Goal: Transaction & Acquisition: Purchase product/service

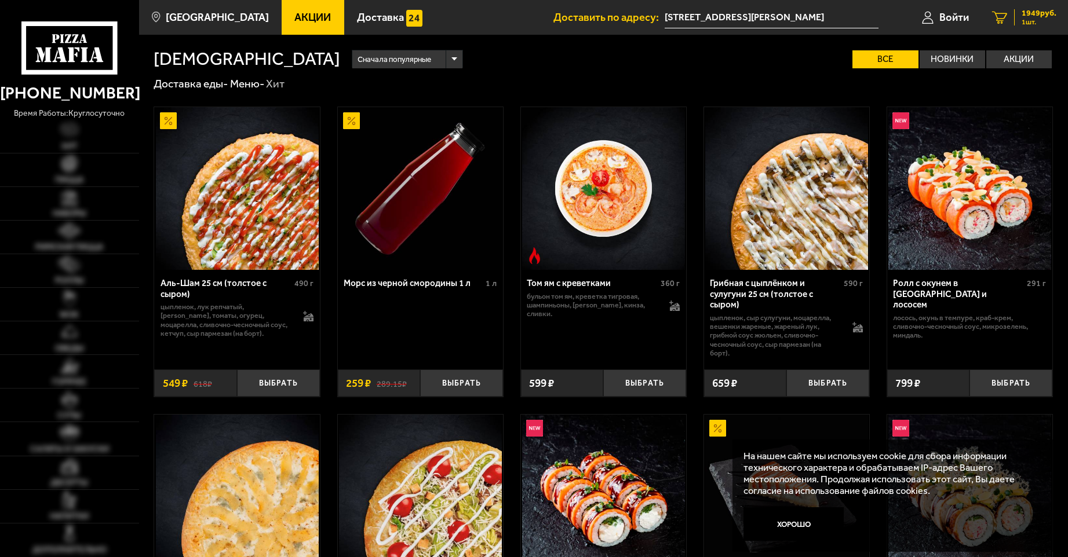
click at [1031, 15] on span "1949 руб." at bounding box center [1039, 13] width 35 height 8
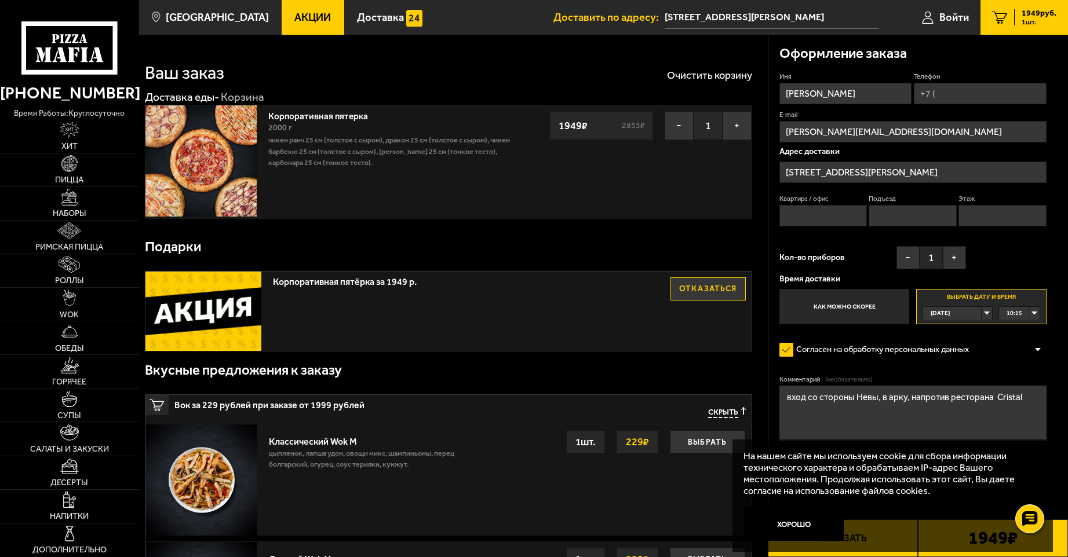
click at [1035, 315] on div "10:15" at bounding box center [1019, 313] width 41 height 13
click at [1020, 408] on span "11:45" at bounding box center [1015, 410] width 16 height 13
click at [970, 94] on input "Телефон" at bounding box center [980, 93] width 132 height 21
type input "[PHONE_NUMBER]"
type input "БЦ Балтийский Берег"
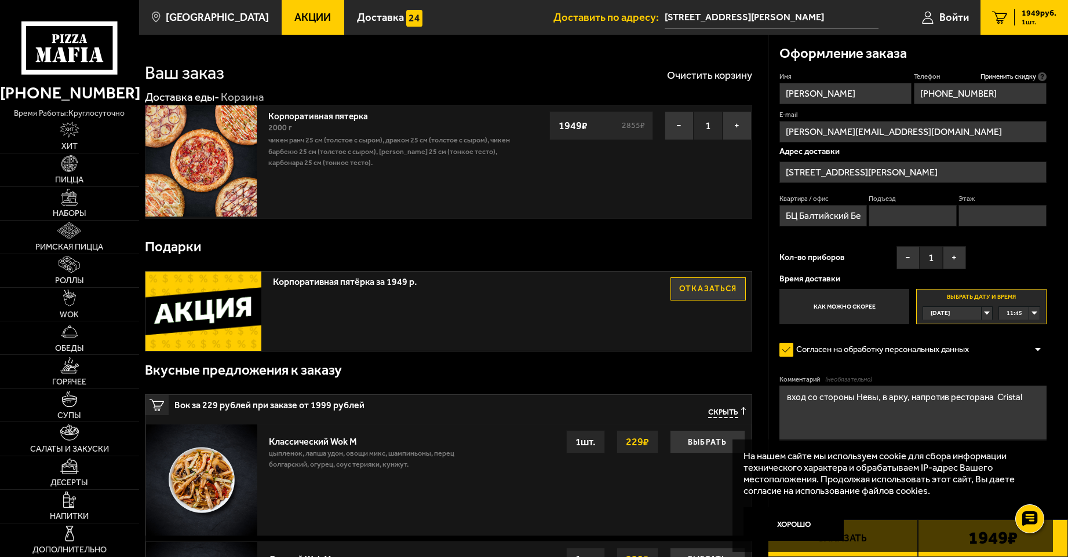
click at [934, 171] on input "[STREET_ADDRESS][PERSON_NAME]" at bounding box center [912, 172] width 267 height 21
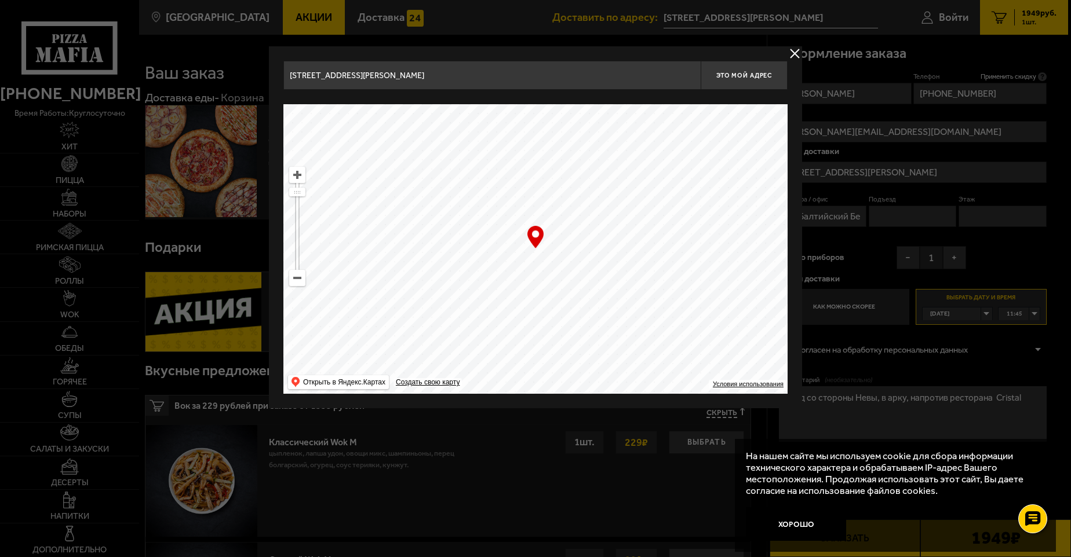
click at [934, 171] on div at bounding box center [535, 278] width 1071 height 557
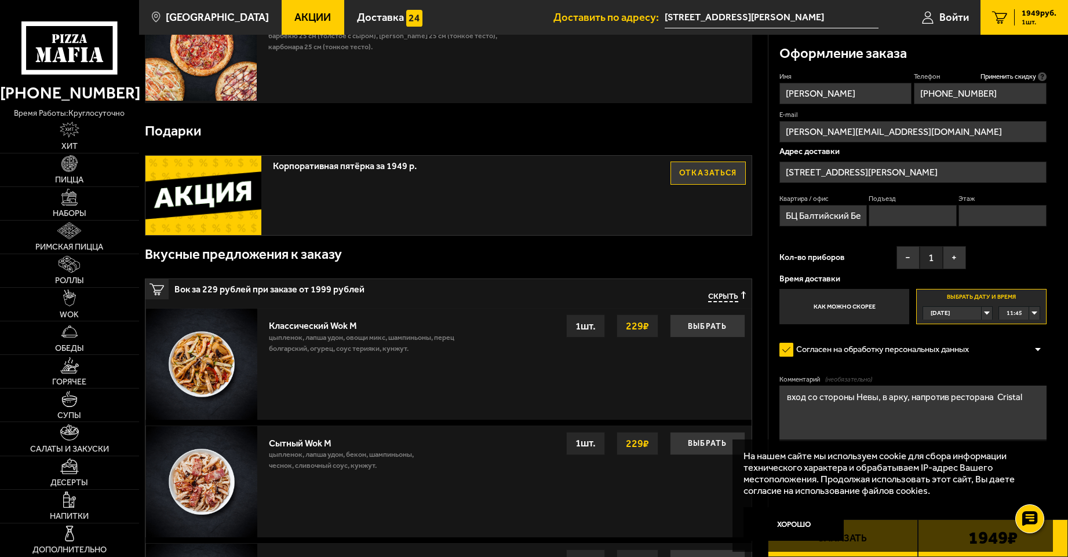
scroll to position [174, 0]
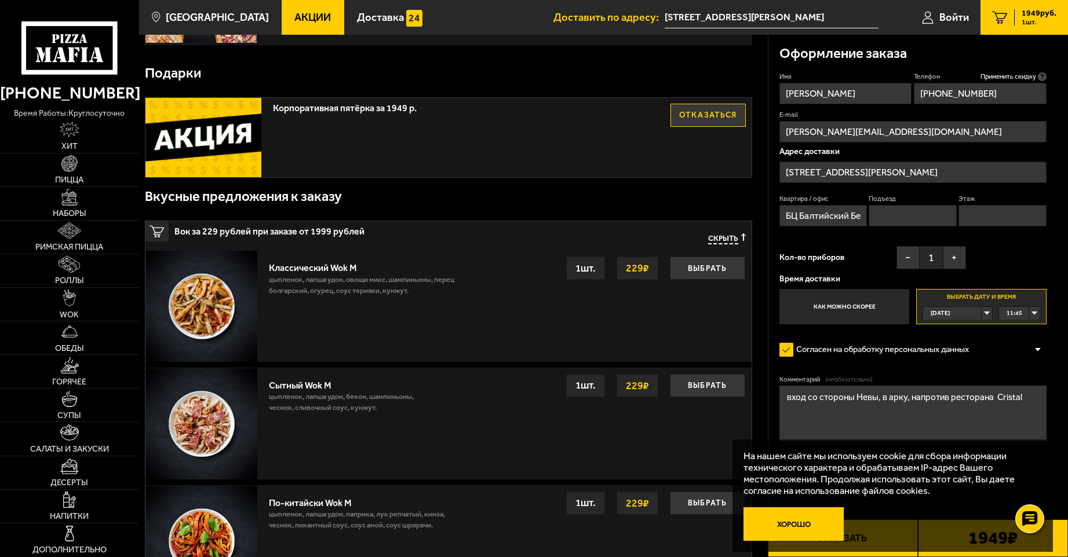
click at [793, 519] on button "Хорошо" at bounding box center [793, 525] width 100 height 34
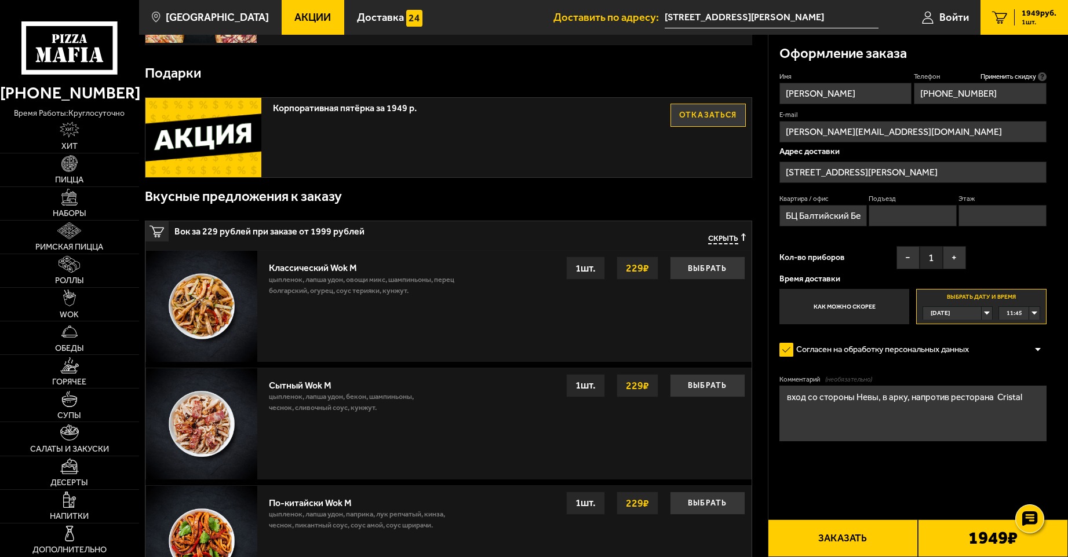
scroll to position [232, 0]
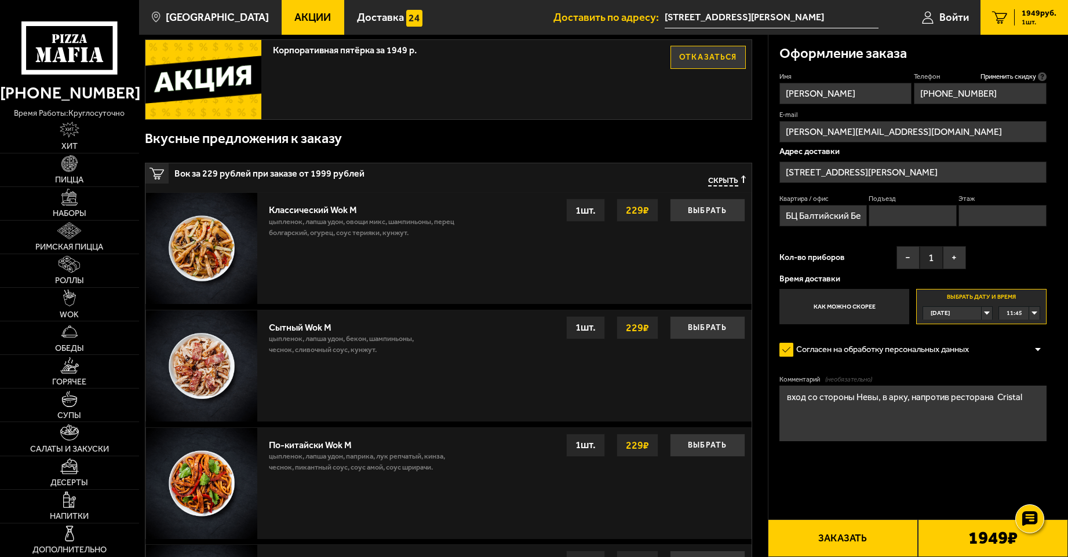
click at [863, 545] on button "Заказать" at bounding box center [843, 539] width 150 height 38
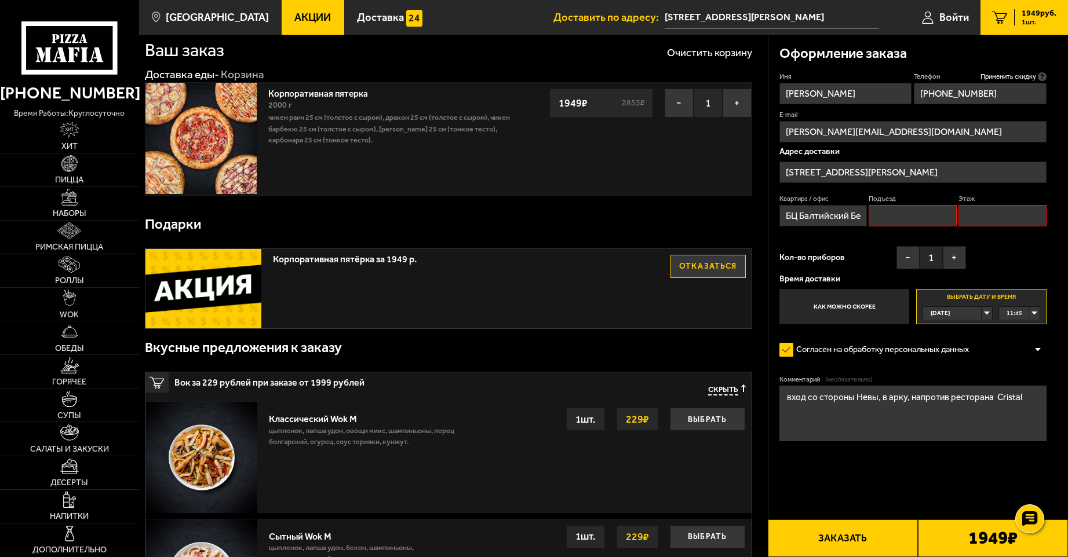
scroll to position [0, 0]
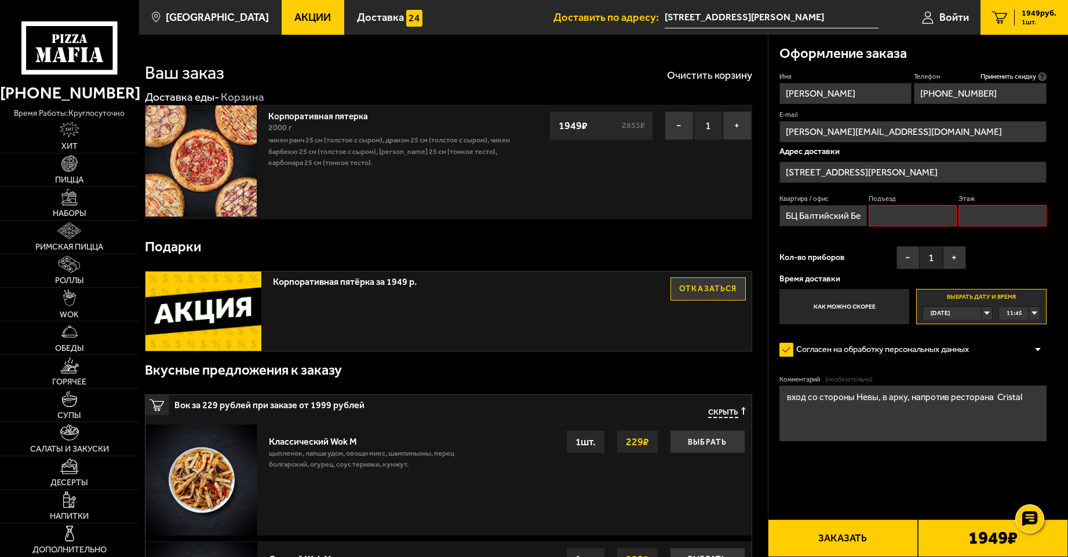
click at [843, 534] on button "Заказать" at bounding box center [843, 539] width 150 height 38
click at [921, 225] on input "Подъезд" at bounding box center [913, 215] width 88 height 21
type input "y"
type input "н"
click at [784, 217] on input "БЦ Балтийский Берег" at bounding box center [823, 215] width 88 height 21
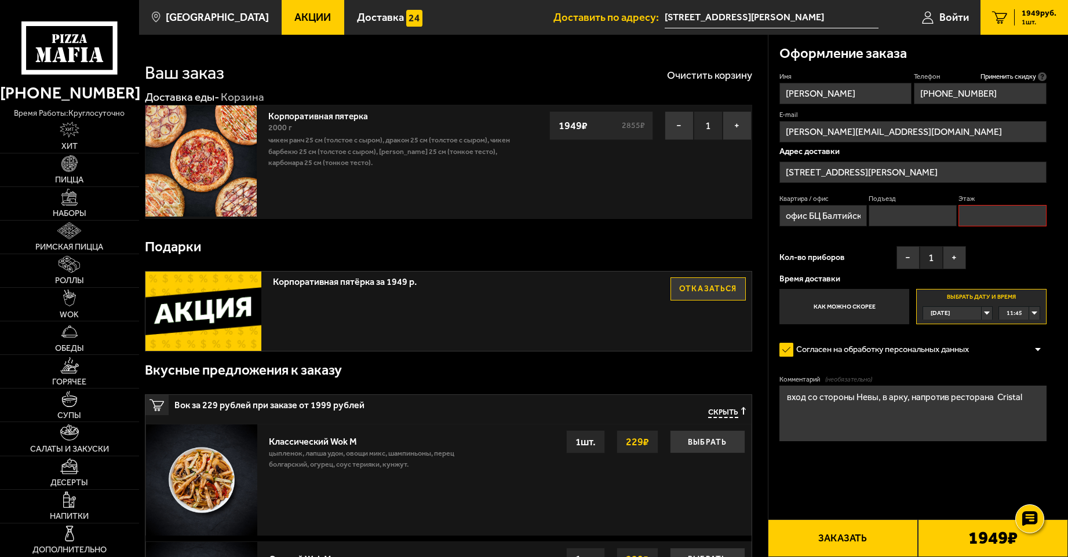
type input "офис БЦ Балтийский Берег"
click at [898, 214] on input "Подъезд" at bounding box center [913, 215] width 88 height 21
type input "нет"
click at [1027, 214] on input "Этаж" at bounding box center [1002, 215] width 88 height 21
type input "1"
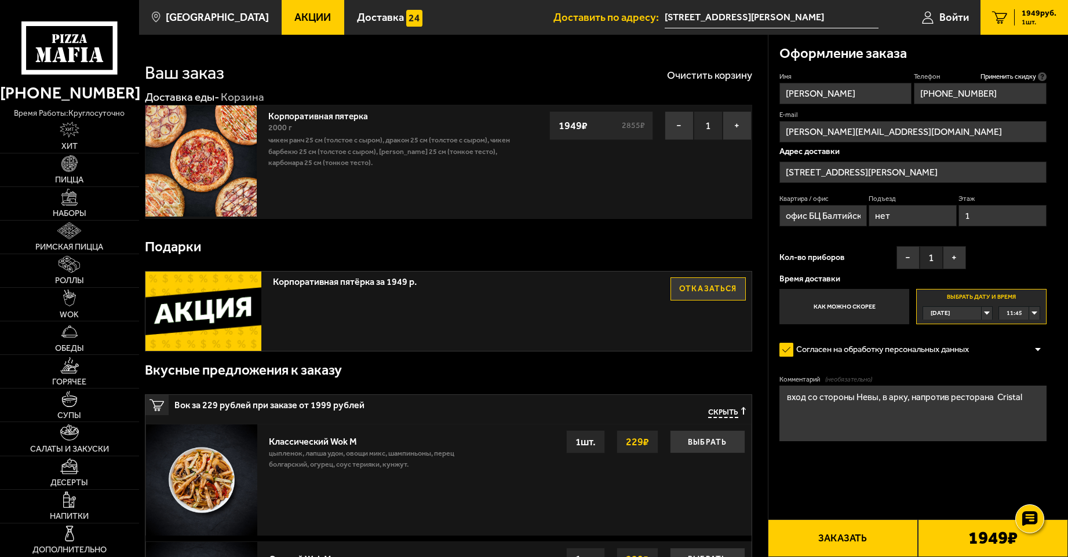
click at [848, 533] on button "Заказать" at bounding box center [843, 539] width 150 height 38
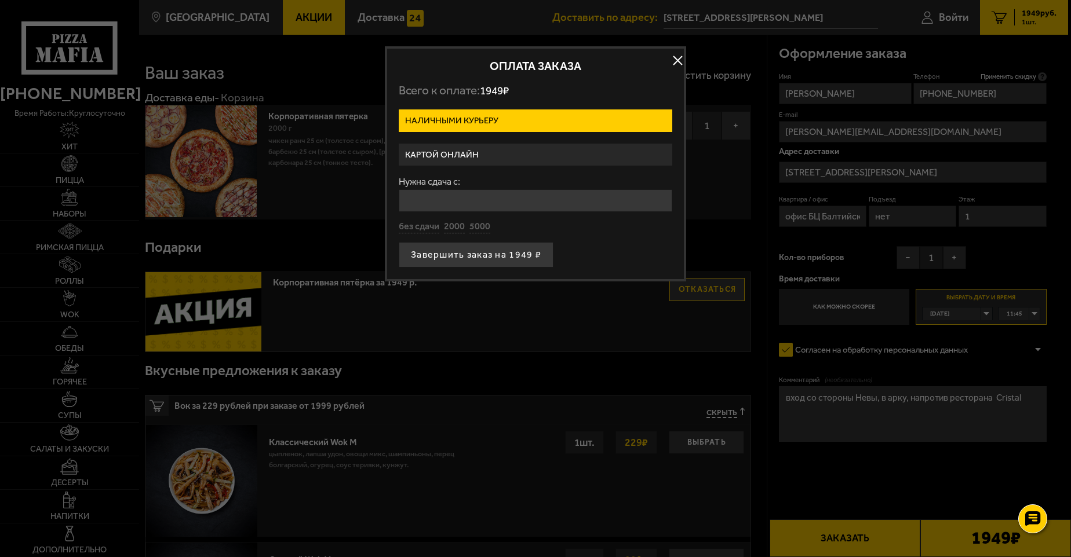
click at [487, 152] on label "Картой онлайн" at bounding box center [536, 155] width 274 height 23
click at [0, 0] on input "Картой онлайн" at bounding box center [0, 0] width 0 height 0
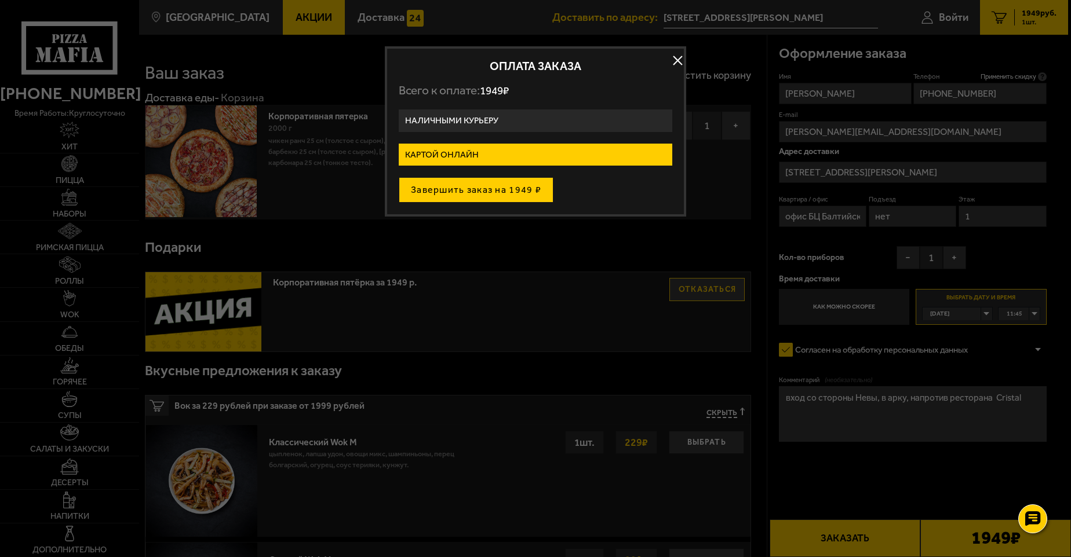
click at [463, 190] on button "Завершить заказ на 1949 ₽" at bounding box center [476, 189] width 155 height 25
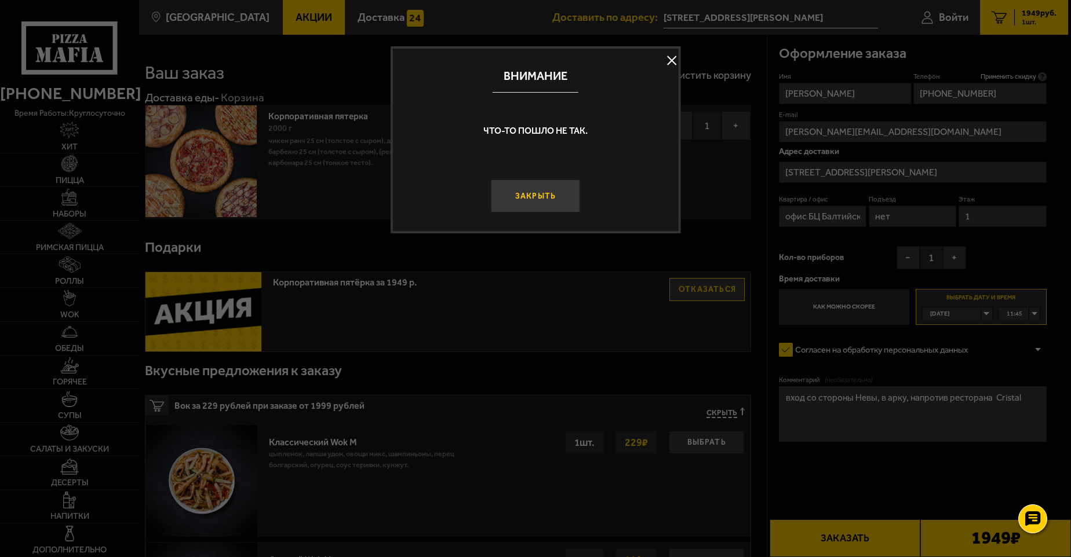
click at [542, 194] on button "Закрыть" at bounding box center [535, 197] width 89 height 34
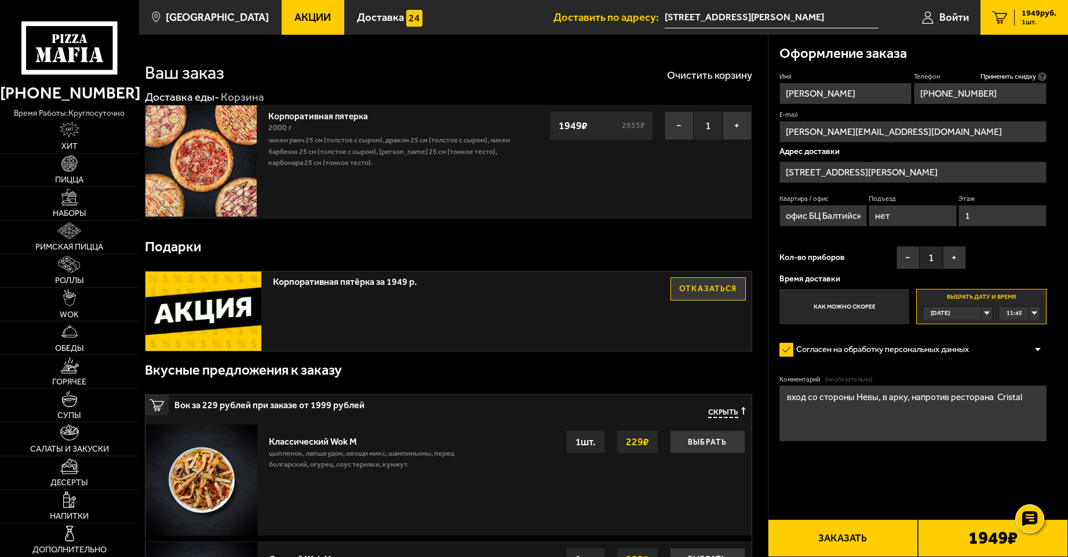
click at [832, 536] on button "Заказать" at bounding box center [843, 539] width 150 height 38
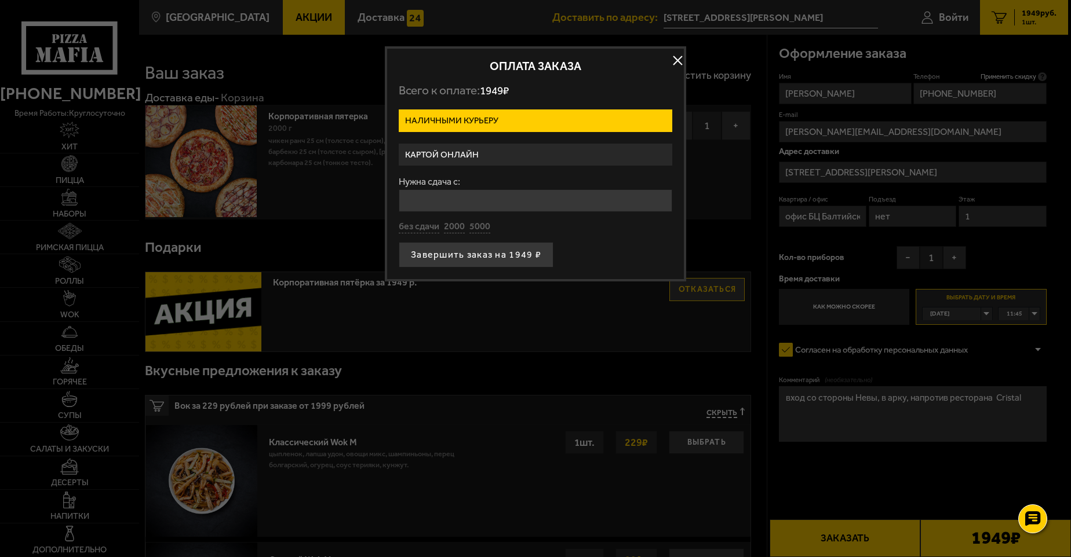
click at [526, 115] on label "Наличными курьеру" at bounding box center [536, 121] width 274 height 23
click at [0, 0] on input "Наличными курьеру" at bounding box center [0, 0] width 0 height 0
click at [437, 115] on label "Наличными курьеру" at bounding box center [536, 121] width 274 height 23
click at [0, 0] on input "Наличными курьеру" at bounding box center [0, 0] width 0 height 0
click at [438, 249] on button "Завершить заказ на 1949 ₽" at bounding box center [476, 254] width 155 height 25
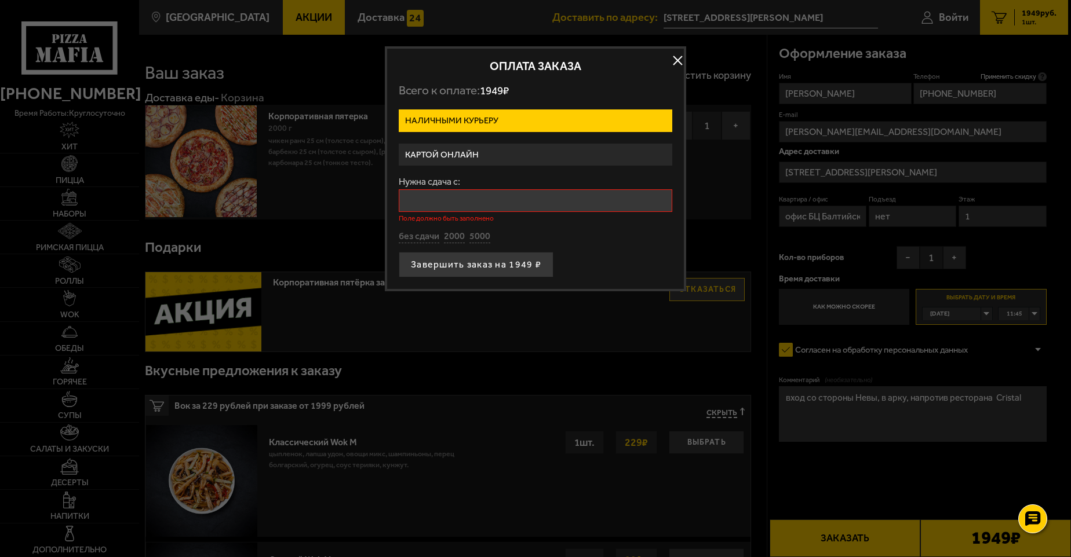
click at [456, 198] on input "Нужна сдача с:" at bounding box center [536, 200] width 274 height 23
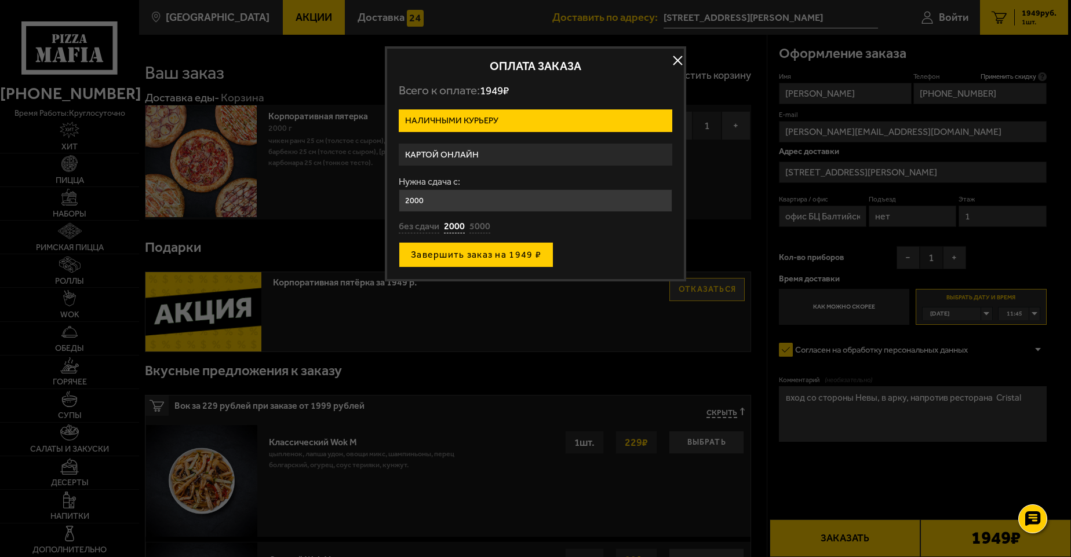
type input "2000"
click at [495, 255] on button "Завершить заказ на 1949 ₽" at bounding box center [476, 254] width 155 height 25
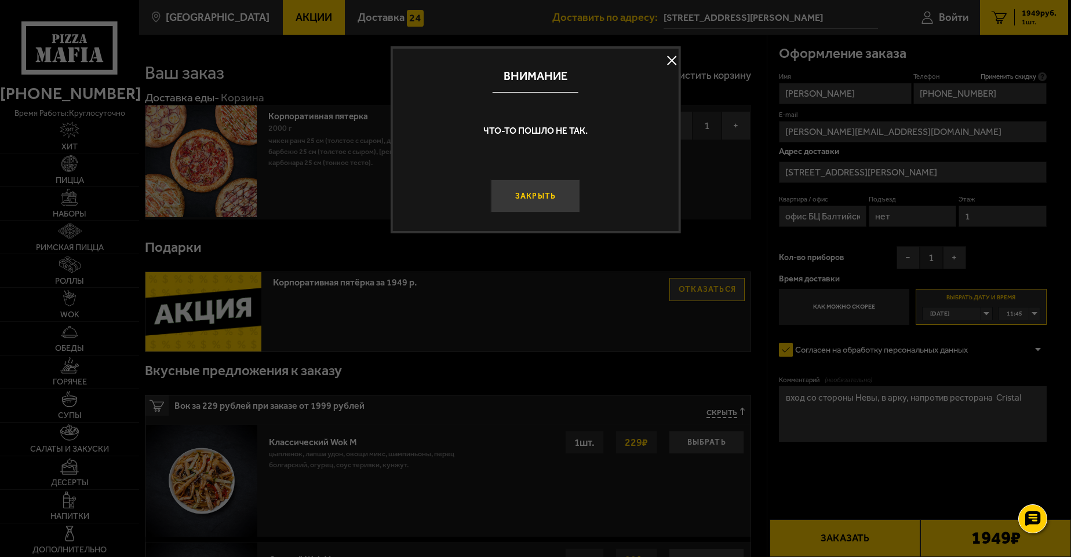
click at [551, 201] on button "Закрыть" at bounding box center [535, 197] width 89 height 34
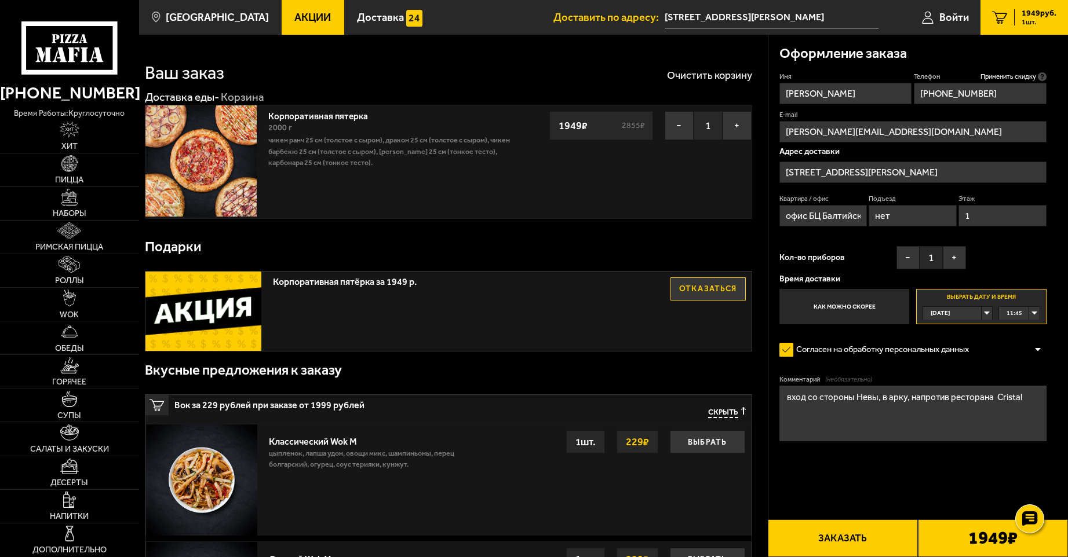
click at [847, 538] on button "Заказать" at bounding box center [843, 539] width 150 height 38
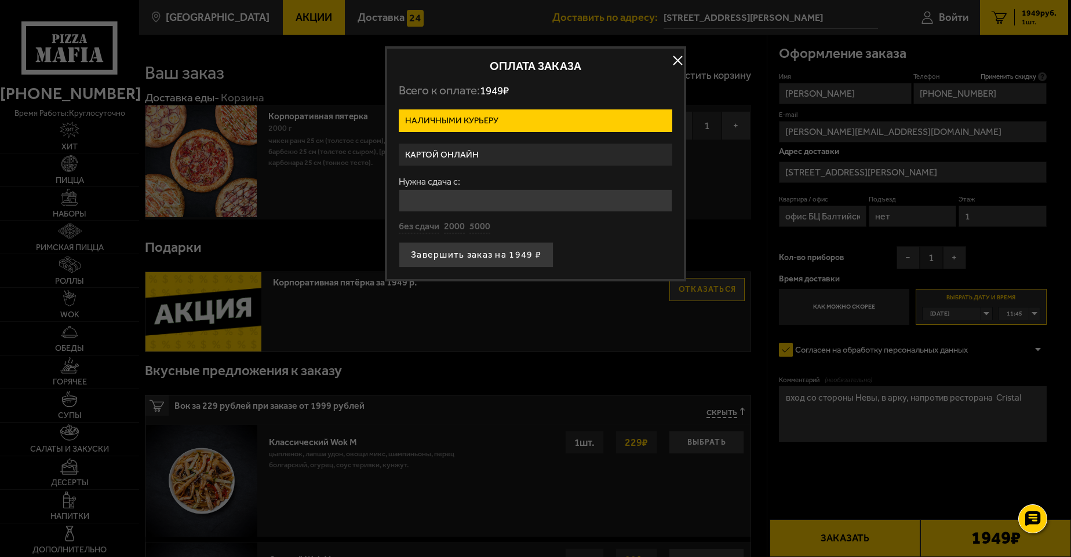
click at [515, 199] on input "Нужна сдача с:" at bounding box center [536, 200] width 274 height 23
click at [453, 225] on div "Нужна сдача с: без сдачи 2000 5000" at bounding box center [536, 205] width 274 height 56
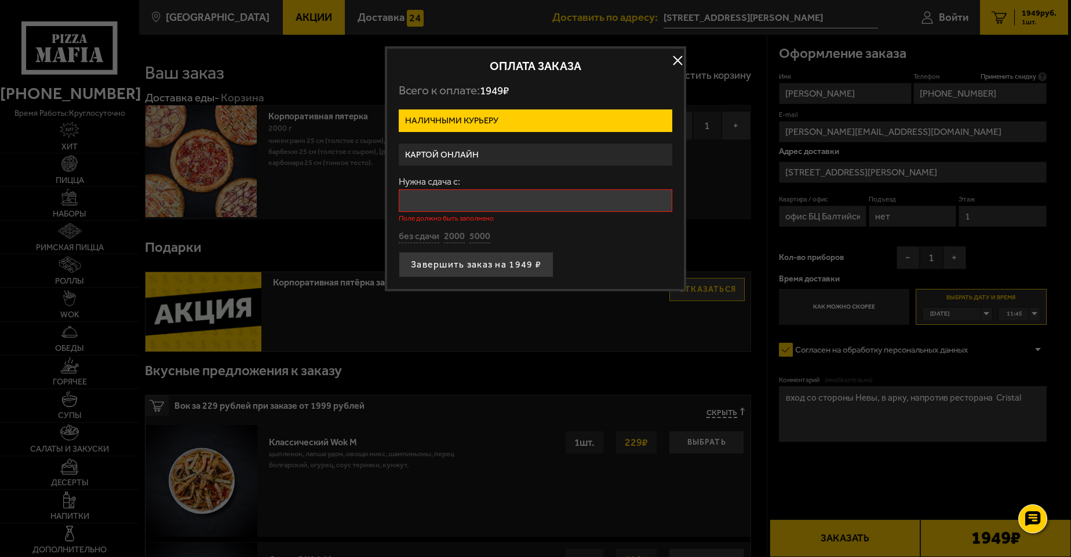
click at [455, 189] on div "Нужна сдача с: Поле должно быть заполнено" at bounding box center [536, 199] width 274 height 45
click at [451, 236] on button "2000" at bounding box center [454, 237] width 21 height 13
type input "2000"
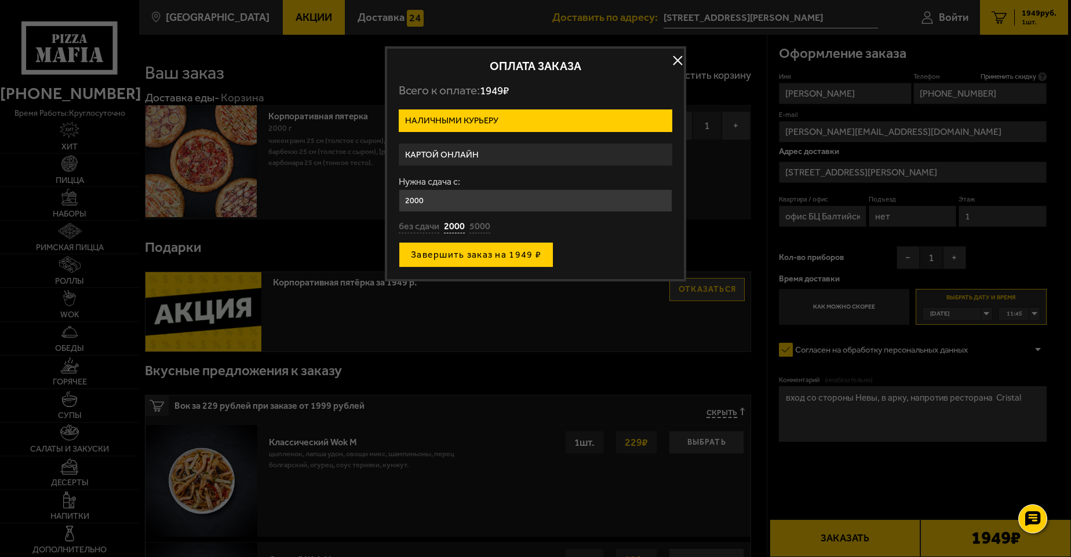
click at [515, 255] on button "Завершить заказ на 1949 ₽" at bounding box center [476, 254] width 155 height 25
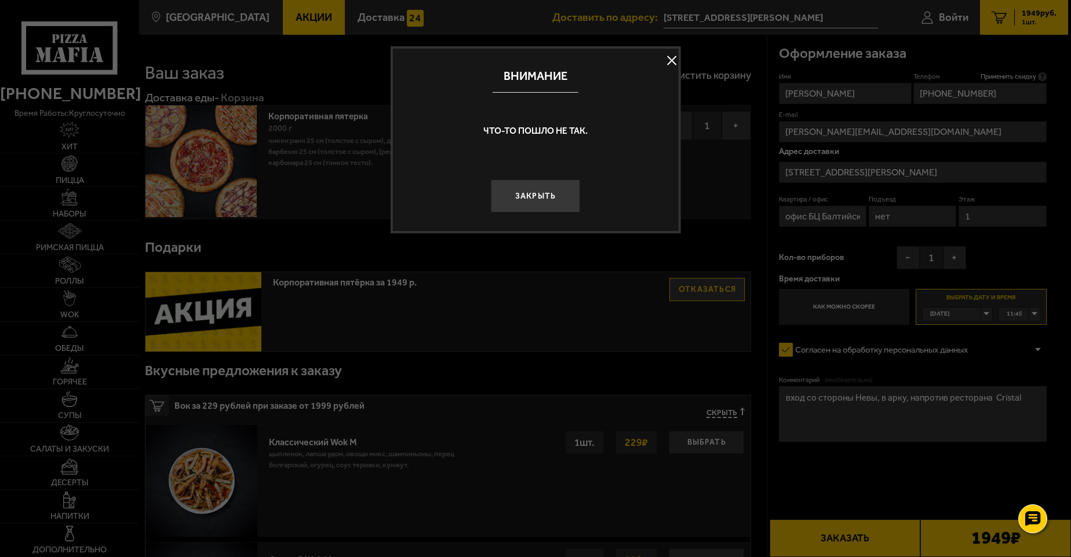
click at [670, 59] on button at bounding box center [671, 60] width 17 height 17
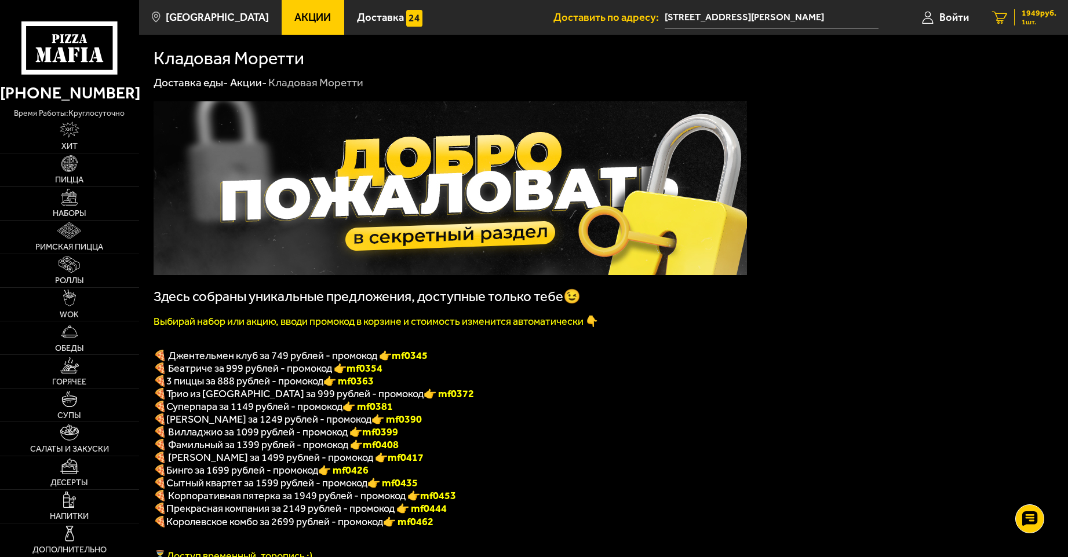
click at [1023, 12] on span "1949 руб." at bounding box center [1039, 13] width 35 height 8
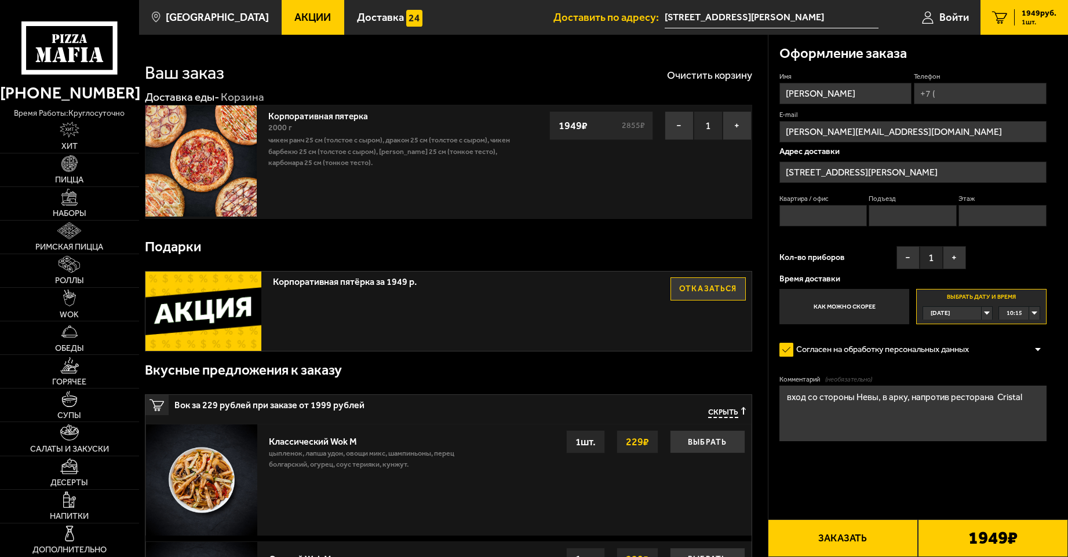
click at [830, 543] on button "Заказать" at bounding box center [843, 539] width 150 height 38
click at [833, 216] on input "Квартира / офис" at bounding box center [823, 215] width 88 height 21
type input "офис БЦ Балтийский Берег"
type input "[PHONE_NUMBER]"
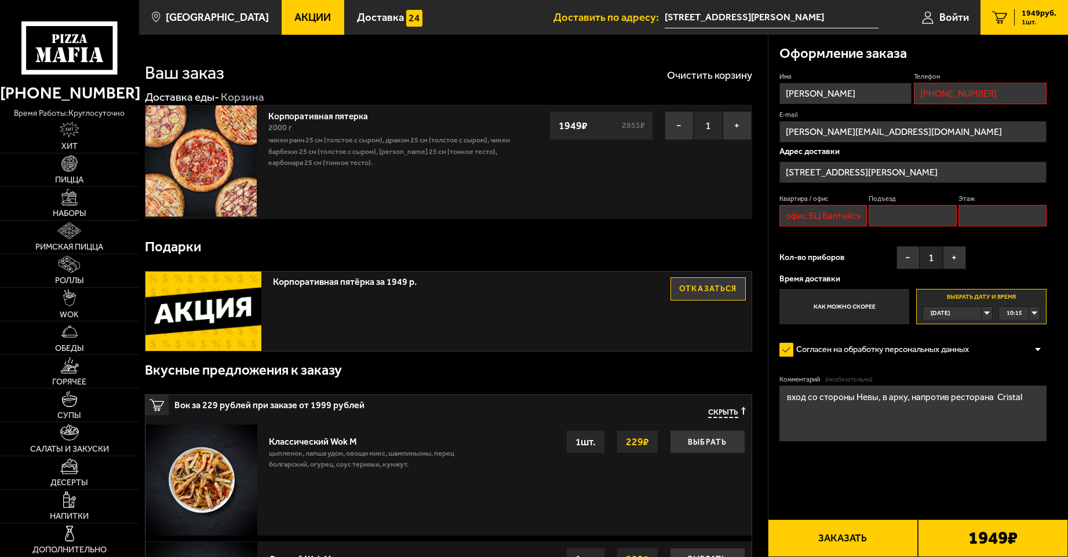
type input "нет"
type input "1"
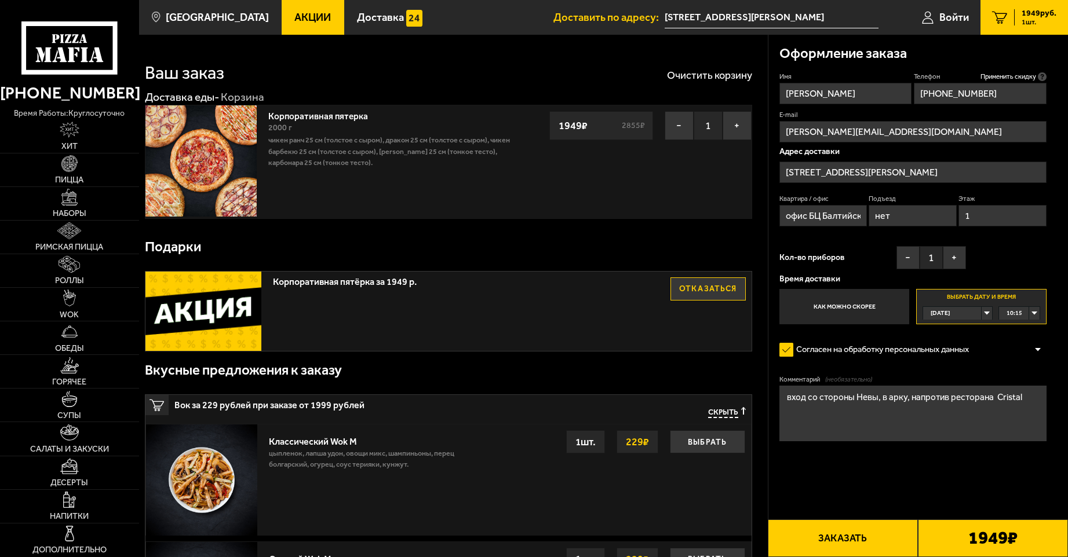
click at [877, 546] on button "Заказать" at bounding box center [843, 539] width 150 height 38
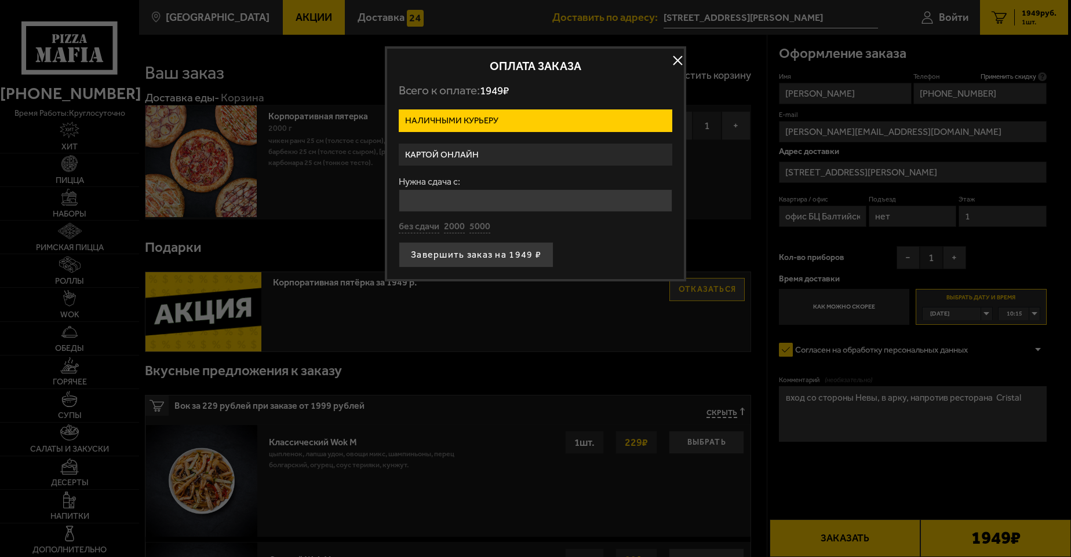
drag, startPoint x: 479, startPoint y: 201, endPoint x: 480, endPoint y: 185, distance: 16.2
click at [479, 200] on input "Нужна сдача с:" at bounding box center [536, 200] width 274 height 23
type input "2000"
click at [485, 253] on button "Завершить заказ на 1949 ₽" at bounding box center [476, 254] width 155 height 25
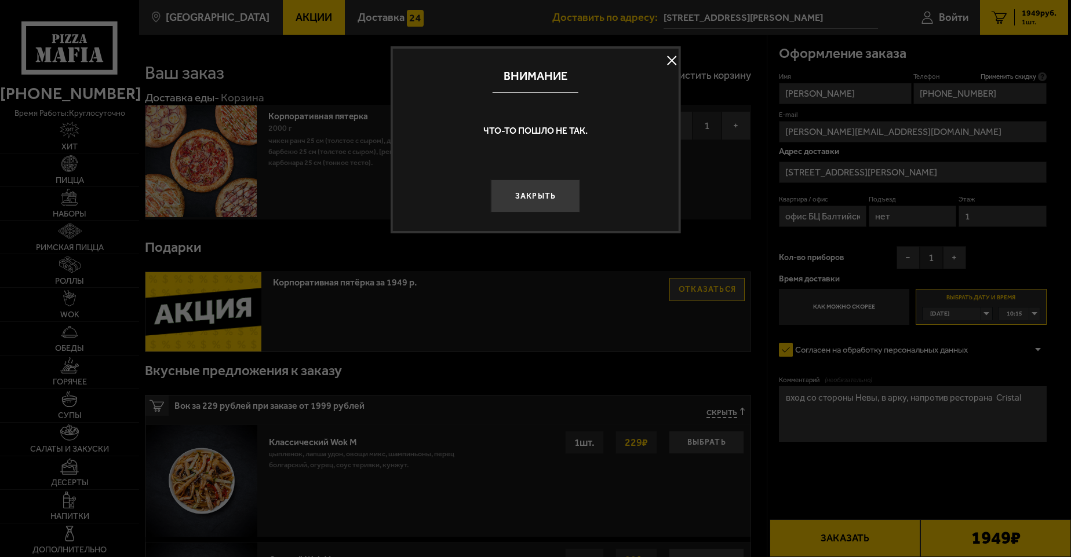
click at [670, 56] on button at bounding box center [671, 60] width 17 height 17
